Goal: Find specific page/section: Find specific page/section

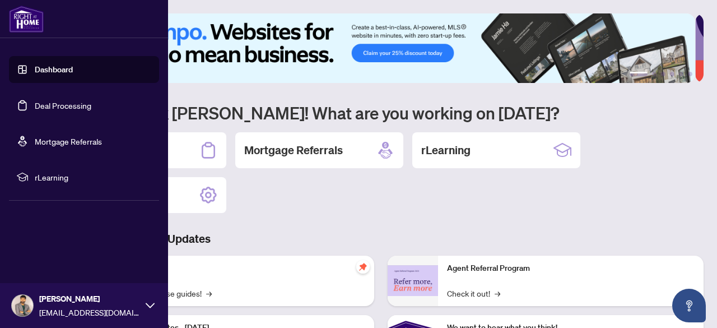
click at [62, 107] on link "Deal Processing" at bounding box center [63, 105] width 57 height 10
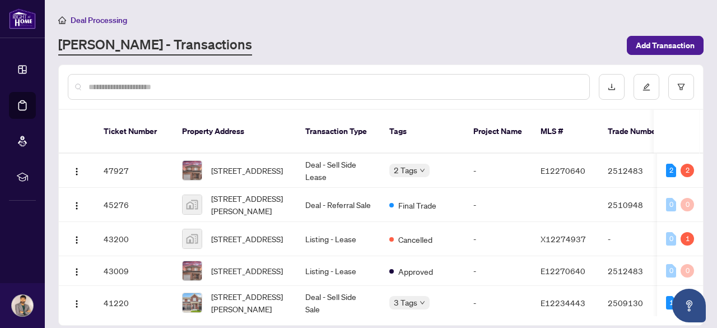
click at [169, 85] on input "text" at bounding box center [334, 87] width 492 height 12
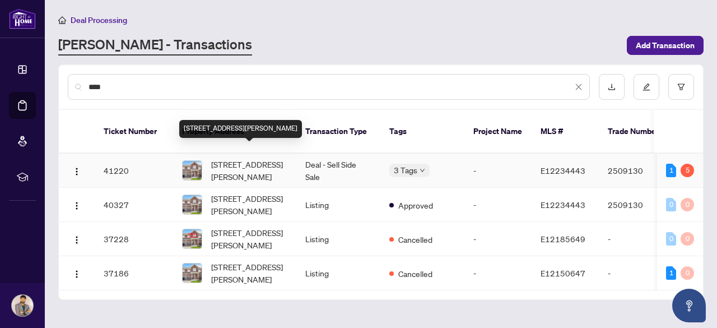
type input "****"
click at [261, 158] on span "[STREET_ADDRESS][PERSON_NAME]" at bounding box center [249, 170] width 76 height 25
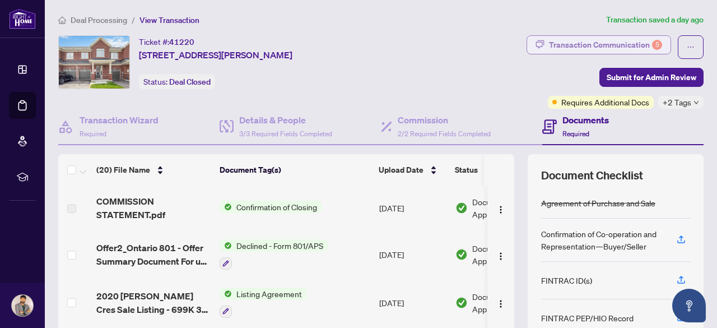
click at [621, 42] on div "Transaction Communication 5" at bounding box center [605, 45] width 113 height 18
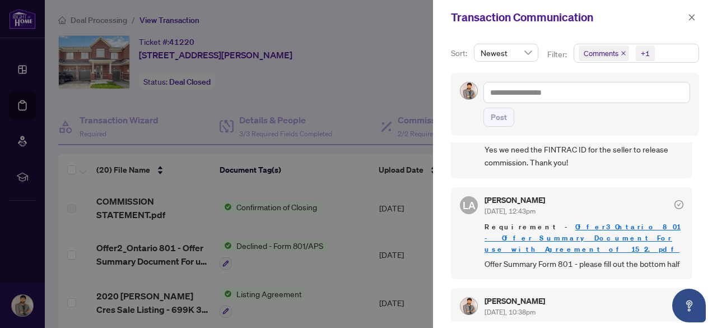
scroll to position [129, 0]
